Goal: Task Accomplishment & Management: Use online tool/utility

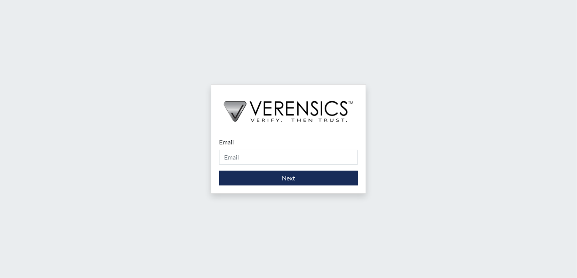
click at [263, 149] on div "Email Please provide your email address." at bounding box center [288, 151] width 139 height 27
click at [261, 165] on form "Email Please provide your email address. Next" at bounding box center [288, 162] width 139 height 48
click at [258, 157] on input "Email" at bounding box center [288, 157] width 139 height 15
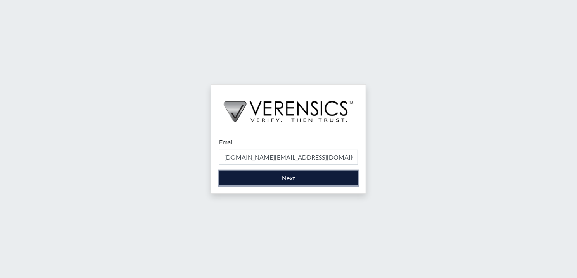
click at [269, 180] on button "Next" at bounding box center [288, 178] width 139 height 15
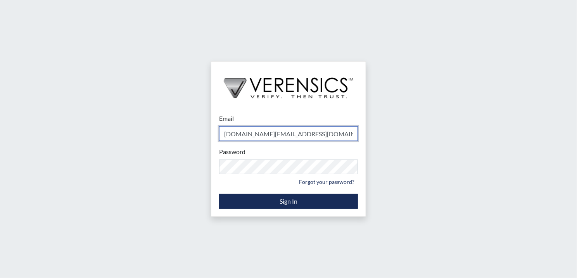
type input "[DOMAIN_NAME][EMAIL_ADDRESS][DOMAIN_NAME]"
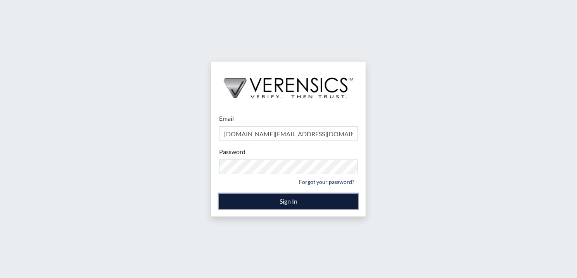
click at [269, 203] on button "Sign In" at bounding box center [288, 201] width 139 height 15
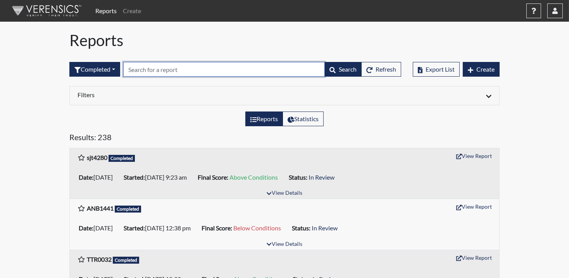
click at [164, 71] on input "text" at bounding box center [224, 69] width 202 height 15
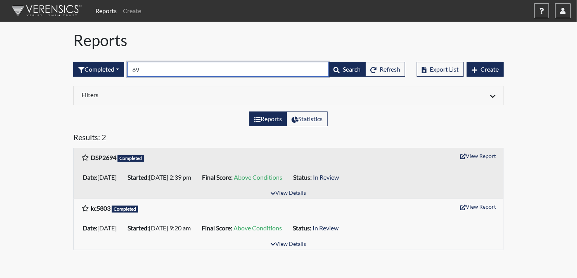
type input "6"
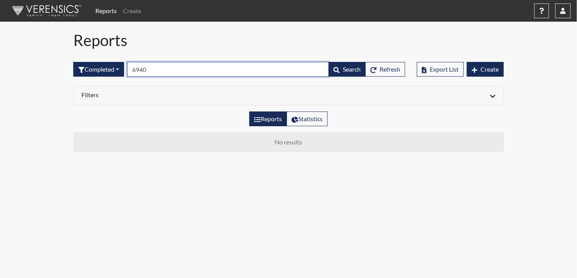
type input "6940"
